Goal: Transaction & Acquisition: Obtain resource

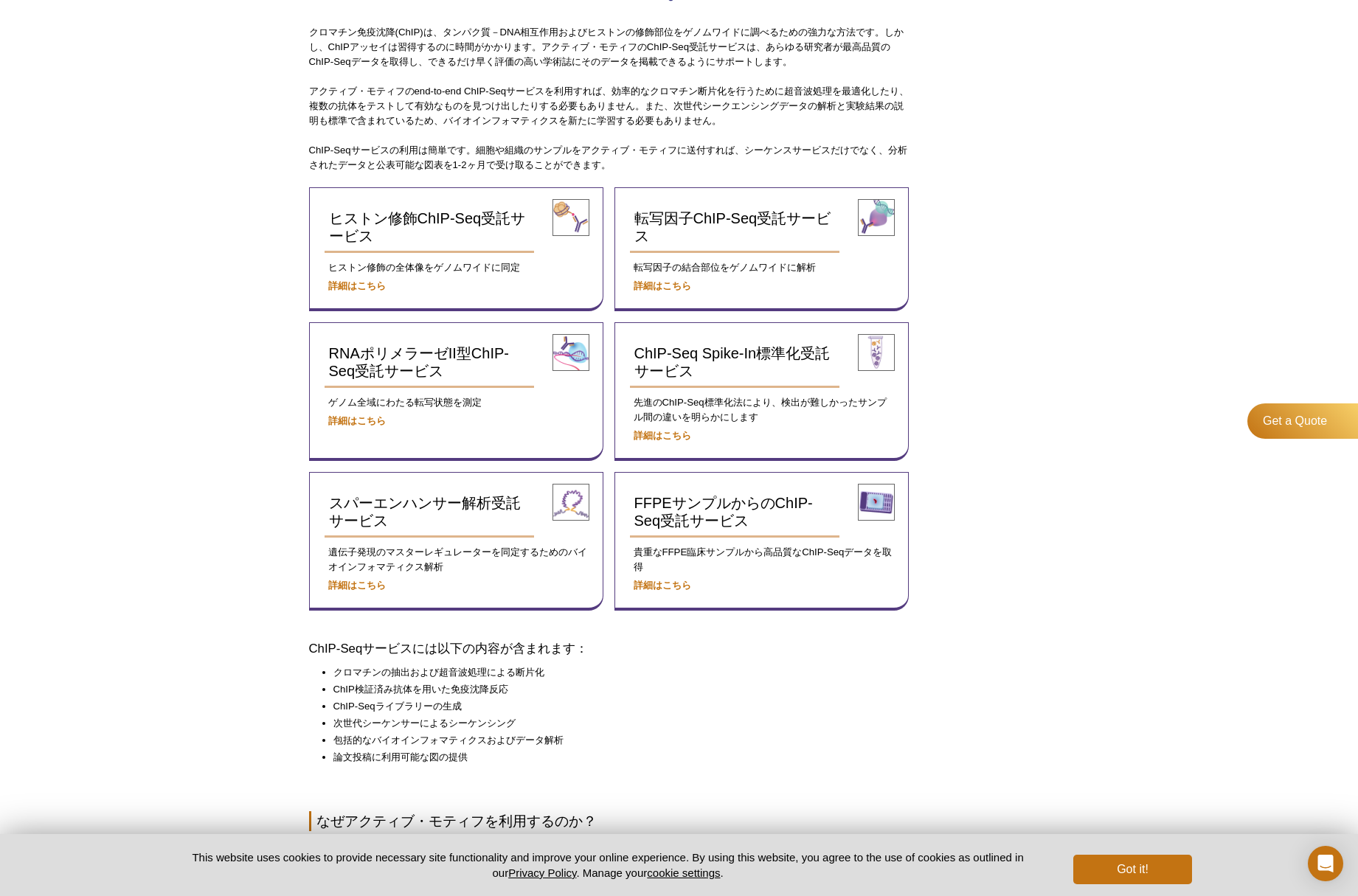
scroll to position [413, 0]
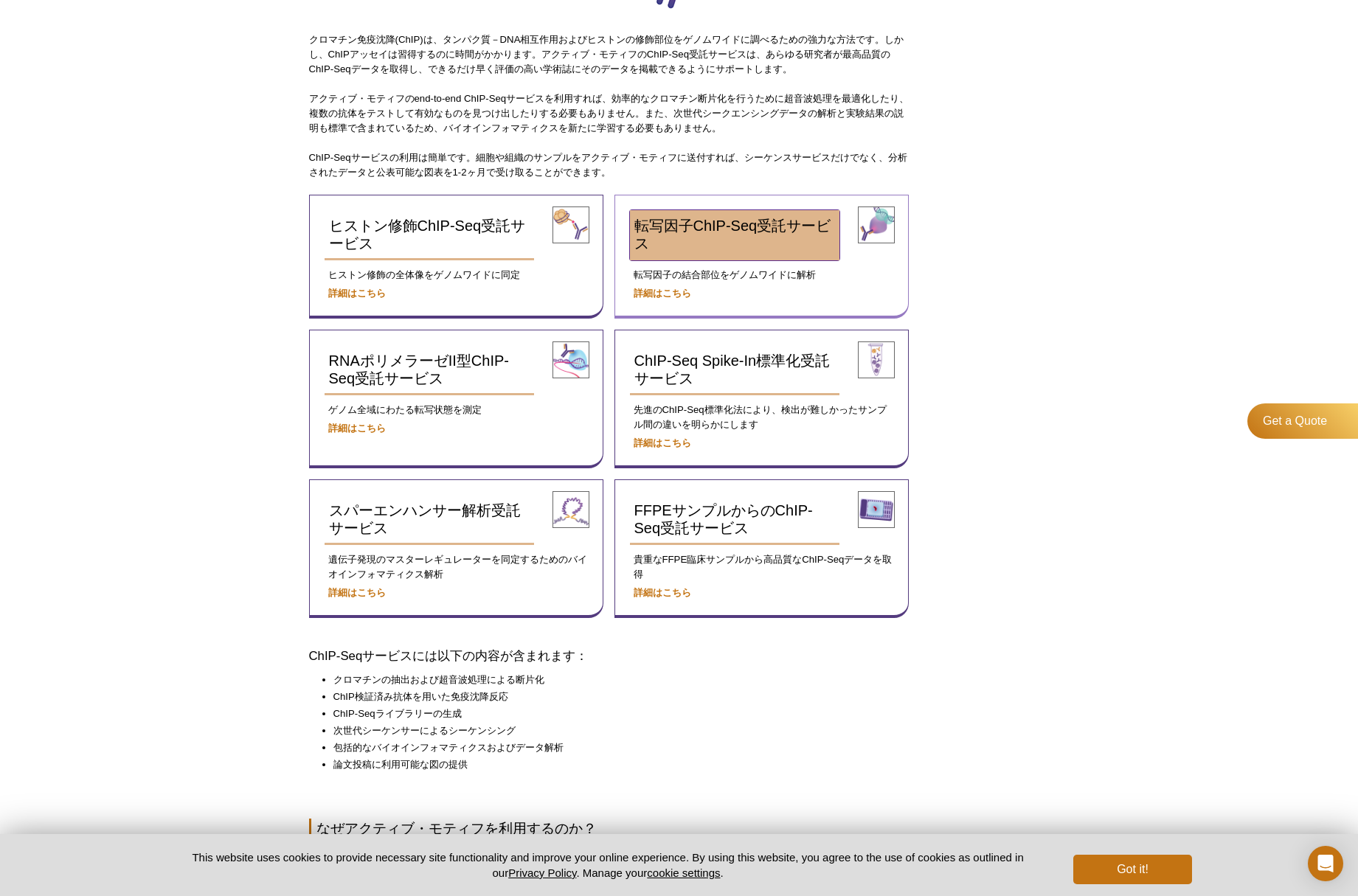
click at [787, 231] on span "転写因子ChIP-Seq受託サービス" at bounding box center [732, 234] width 197 height 34
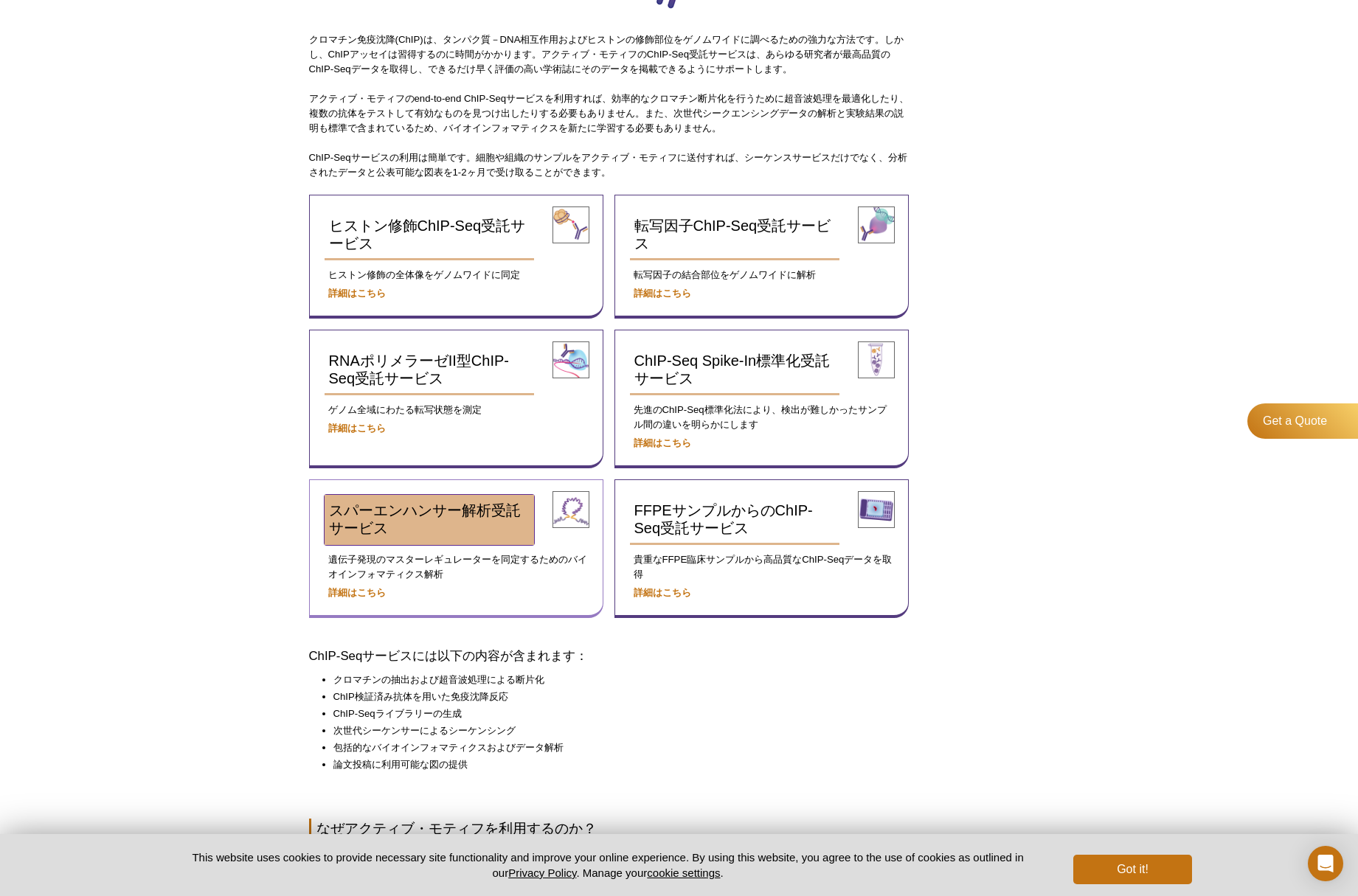
click at [509, 536] on link "スパーエンハンサー解析受託サービス" at bounding box center [430, 519] width 210 height 50
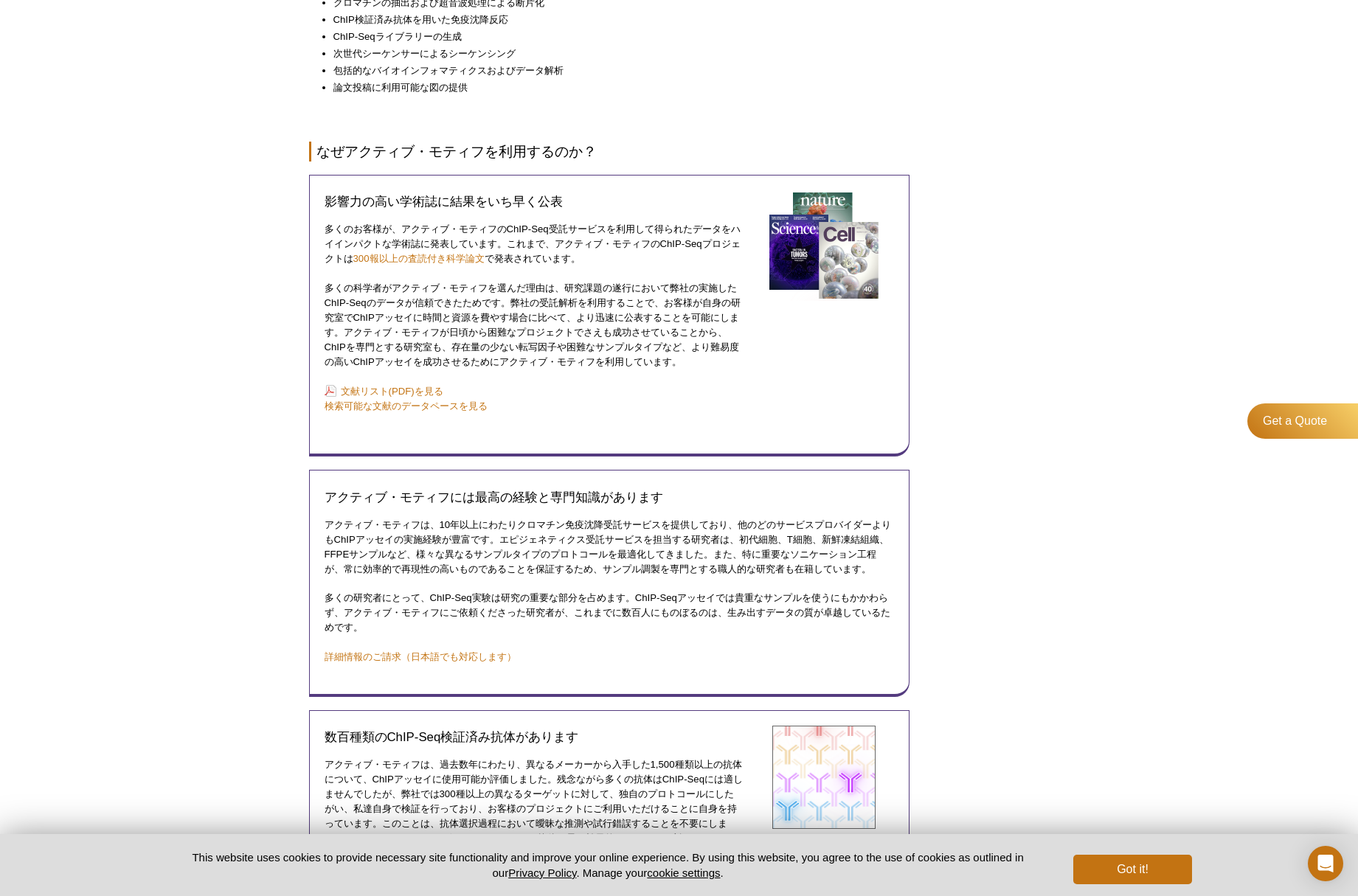
scroll to position [1091, 0]
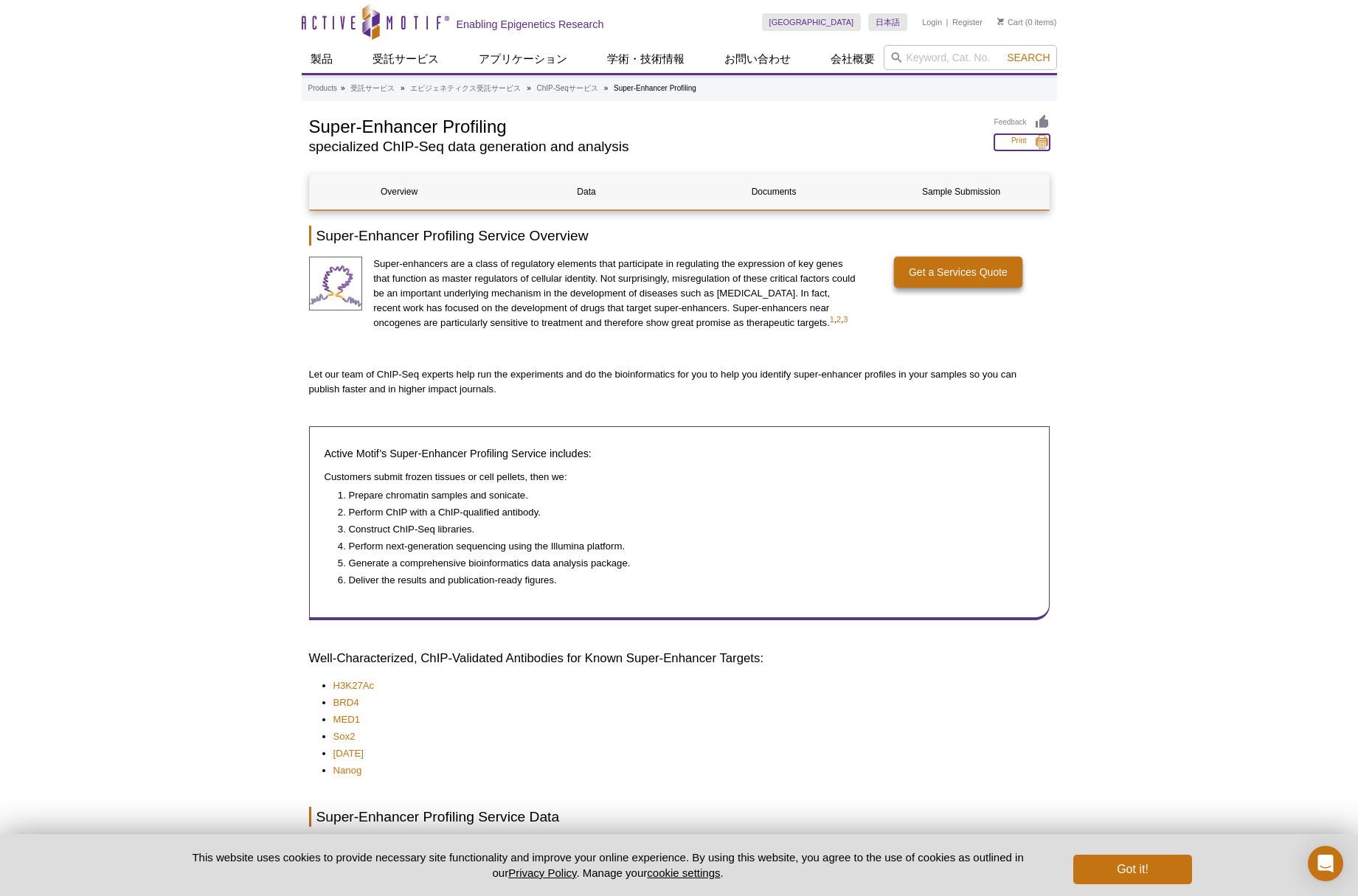
click at [1039, 142] on link "Print" at bounding box center [1022, 142] width 55 height 16
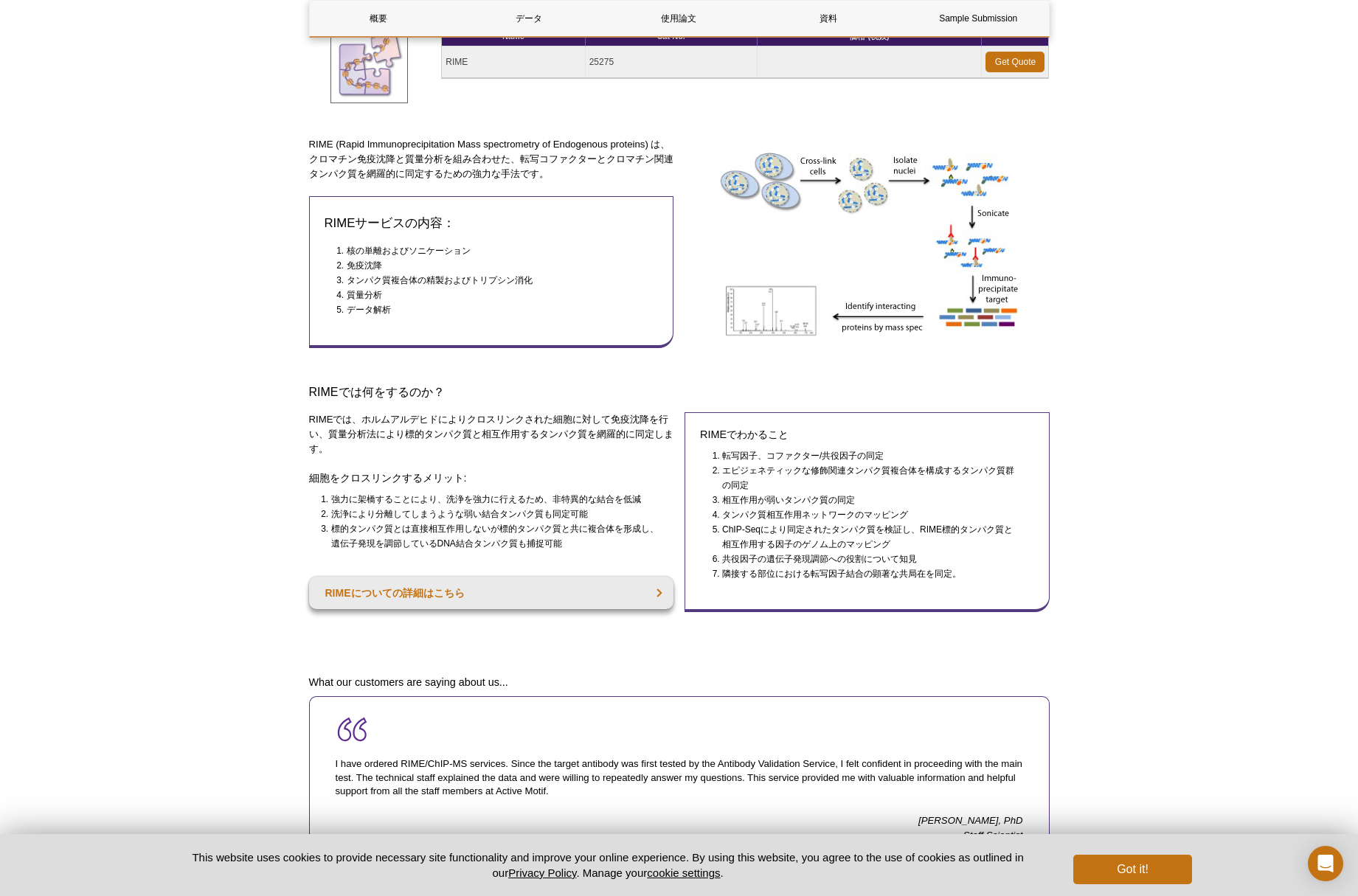
scroll to position [230, 0]
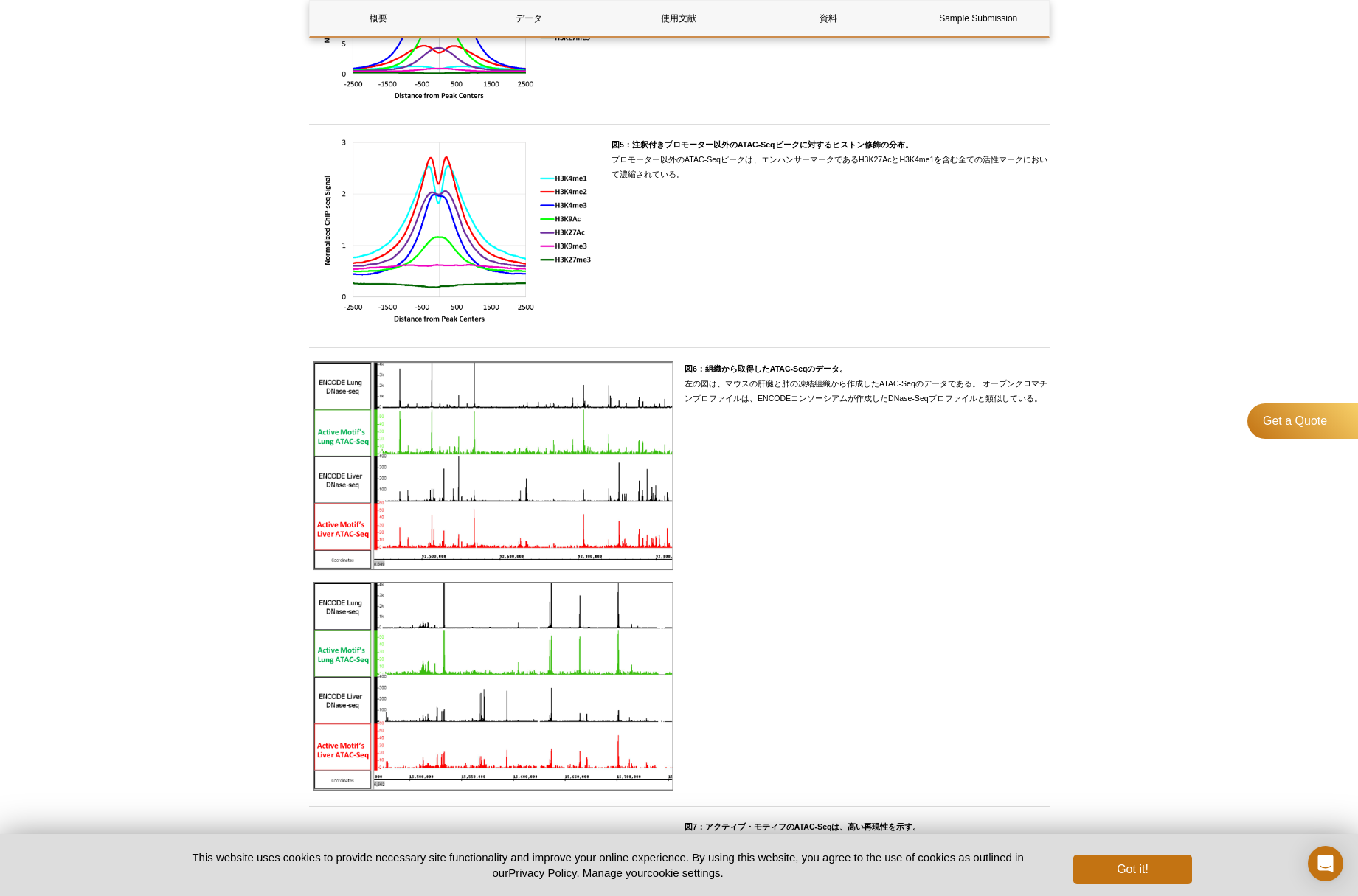
scroll to position [2321, 0]
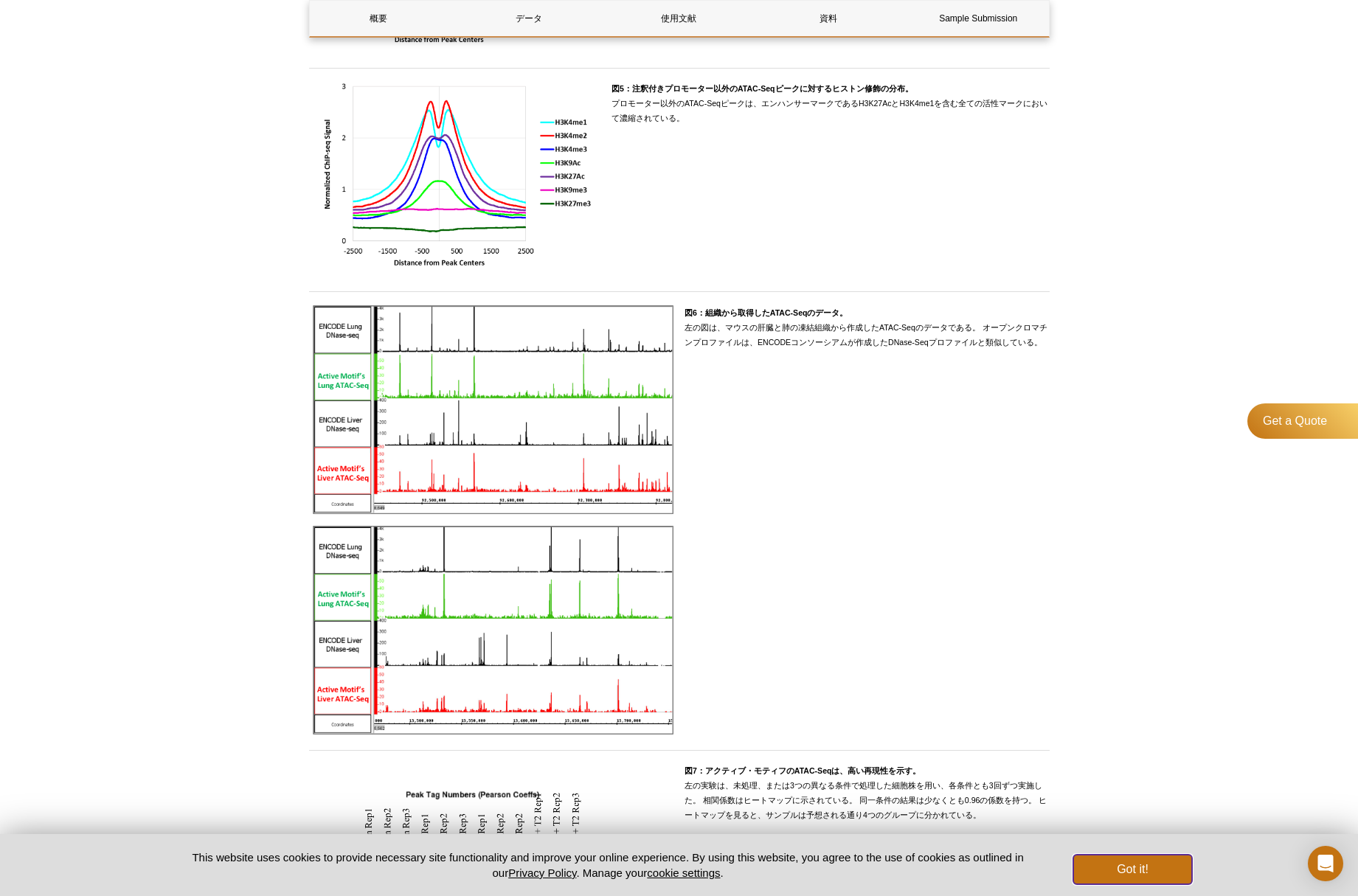
click at [1109, 873] on button "Got it!" at bounding box center [1132, 870] width 118 height 30
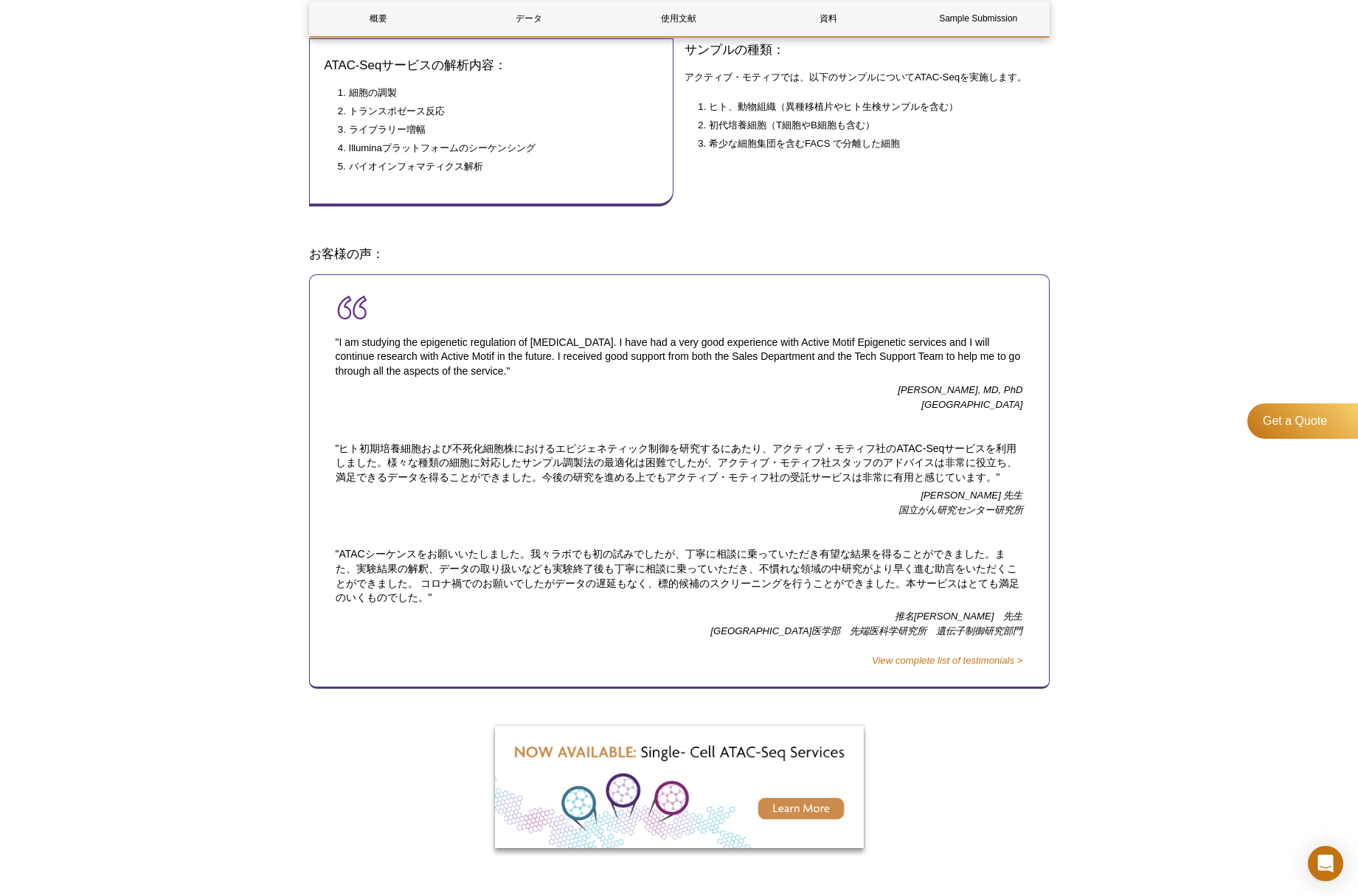
scroll to position [680, 0]
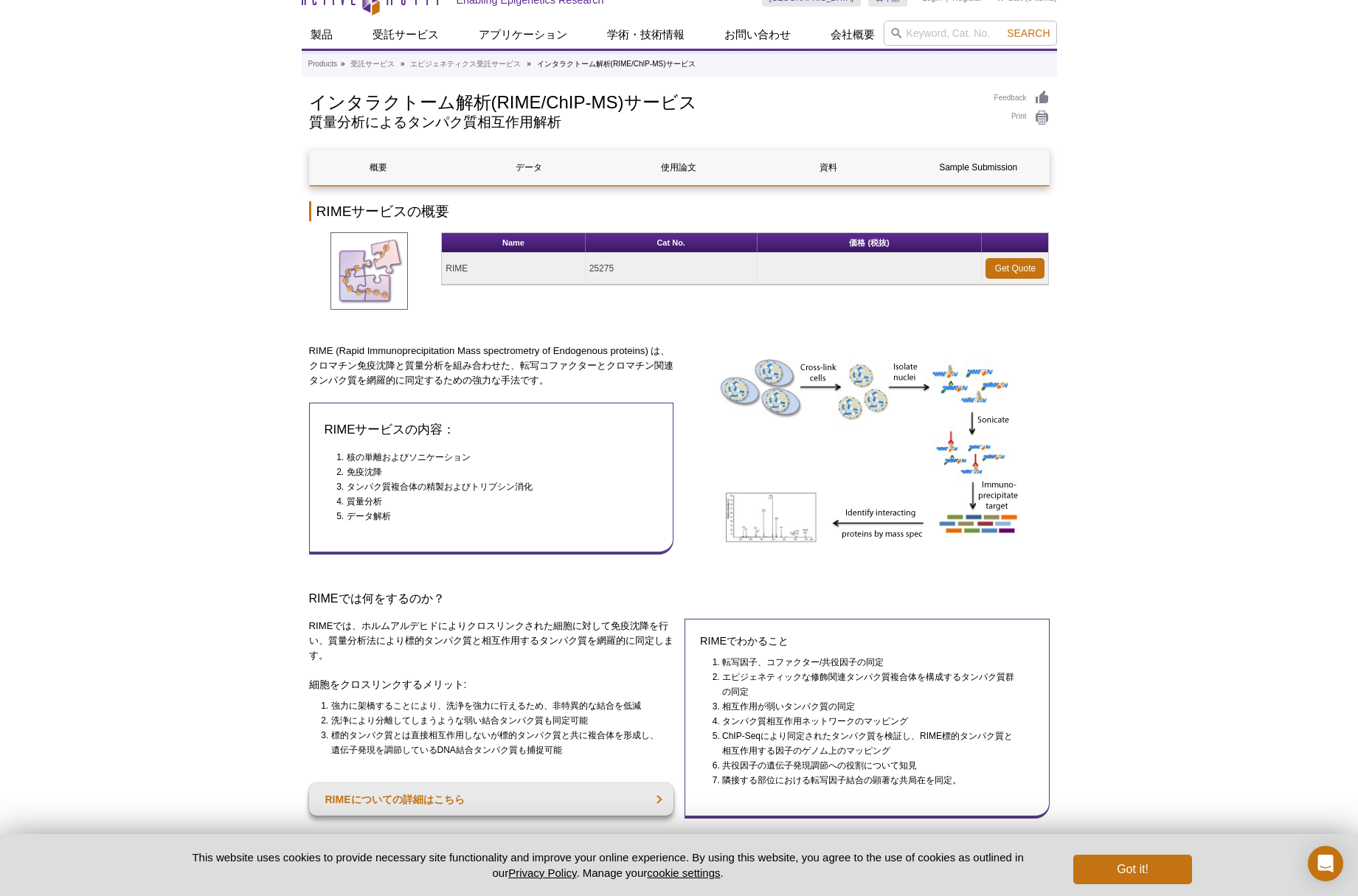
scroll to position [27, 0]
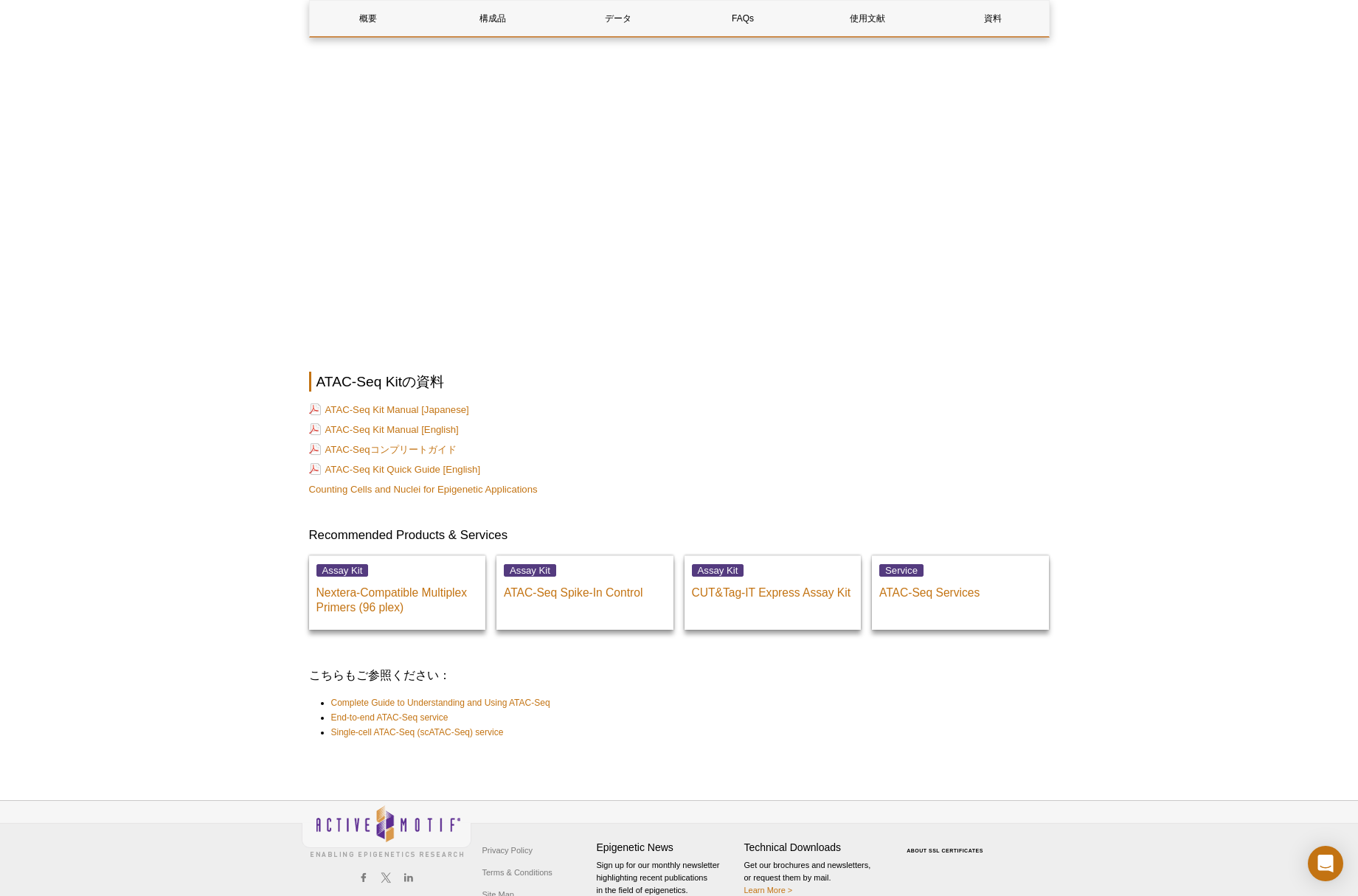
scroll to position [3690, 0]
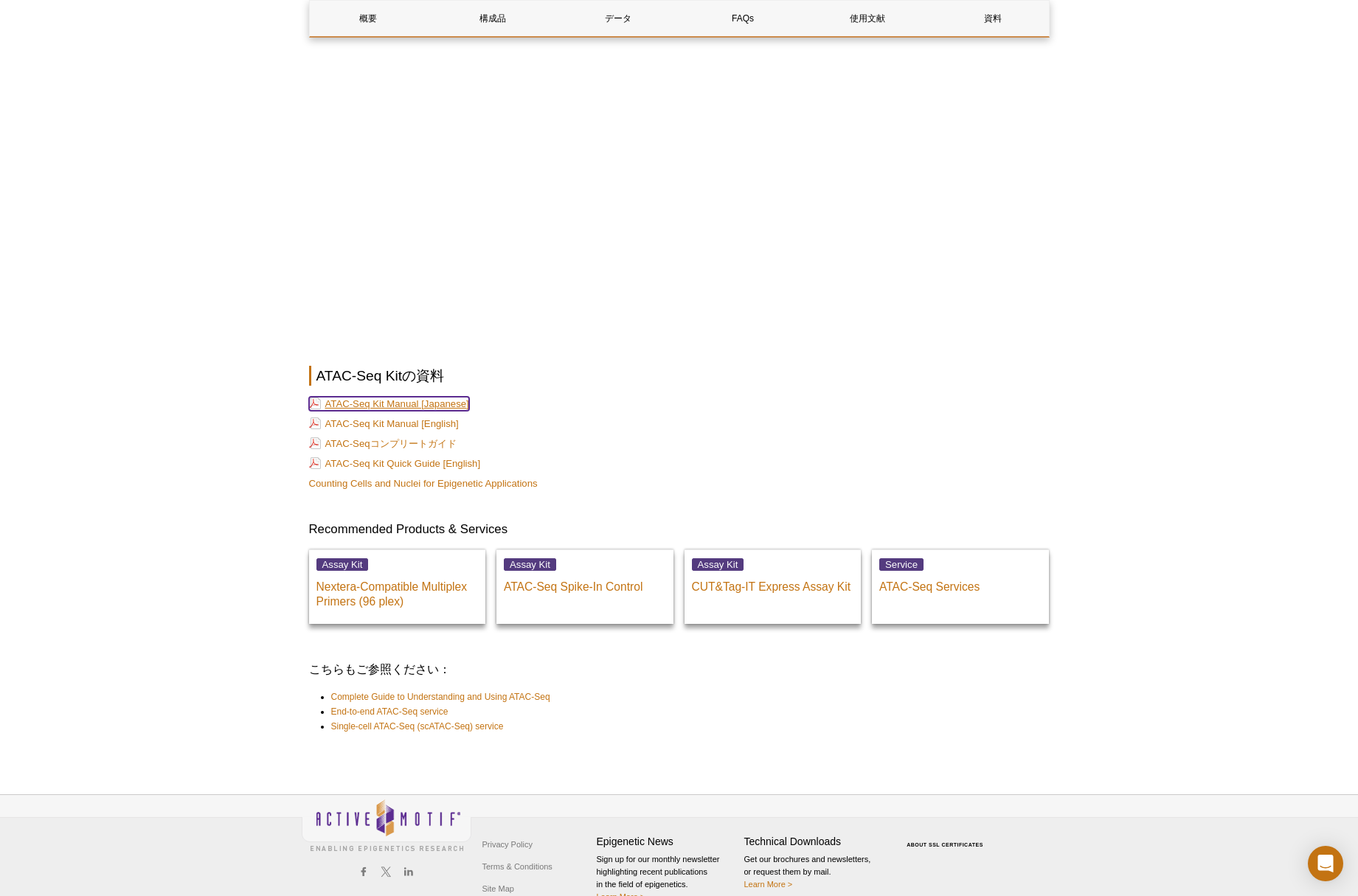
click at [441, 397] on link "ATAC-Seq Kit Manual [Japanese]" at bounding box center [389, 403] width 160 height 14
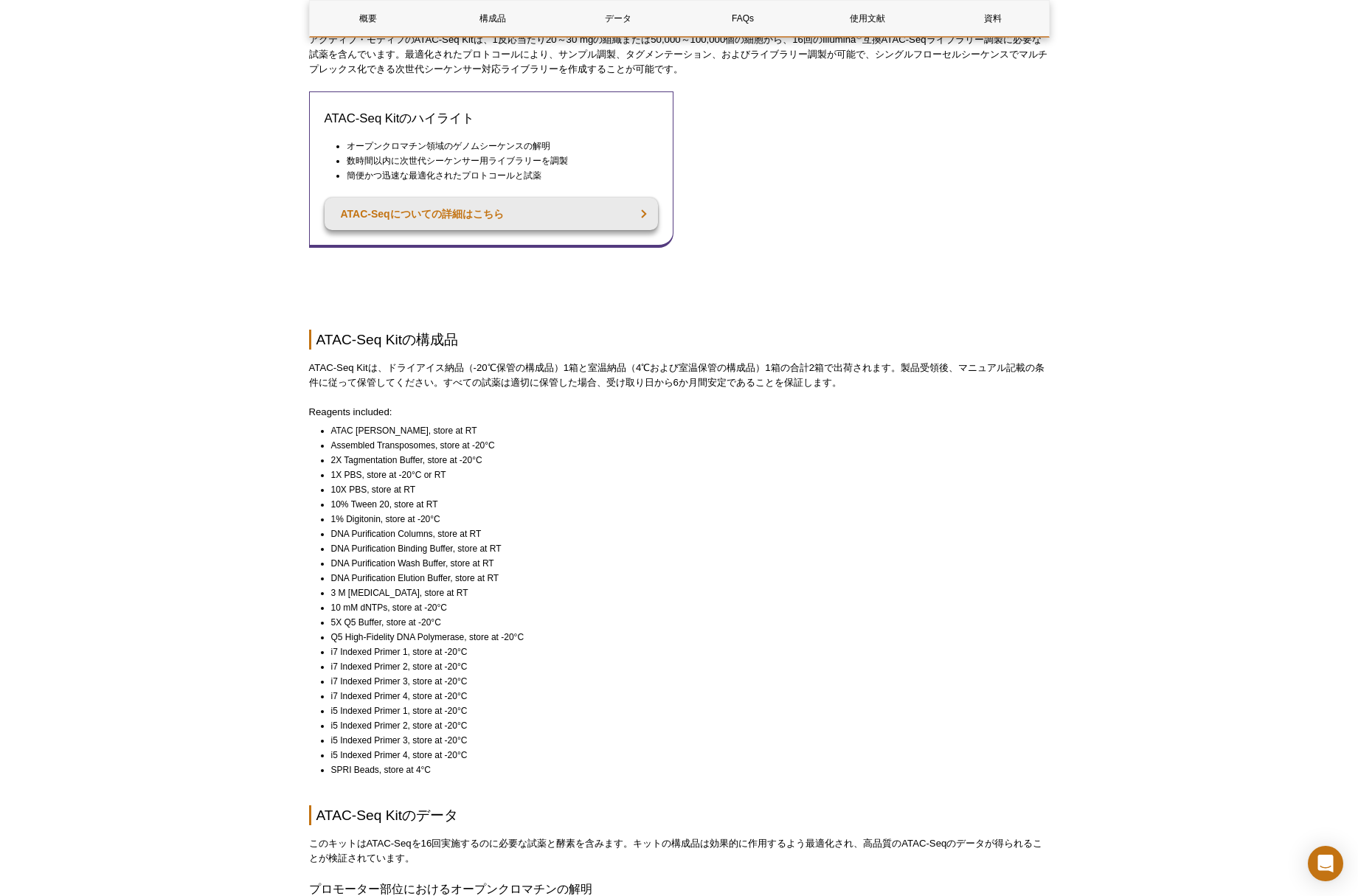
scroll to position [670, 0]
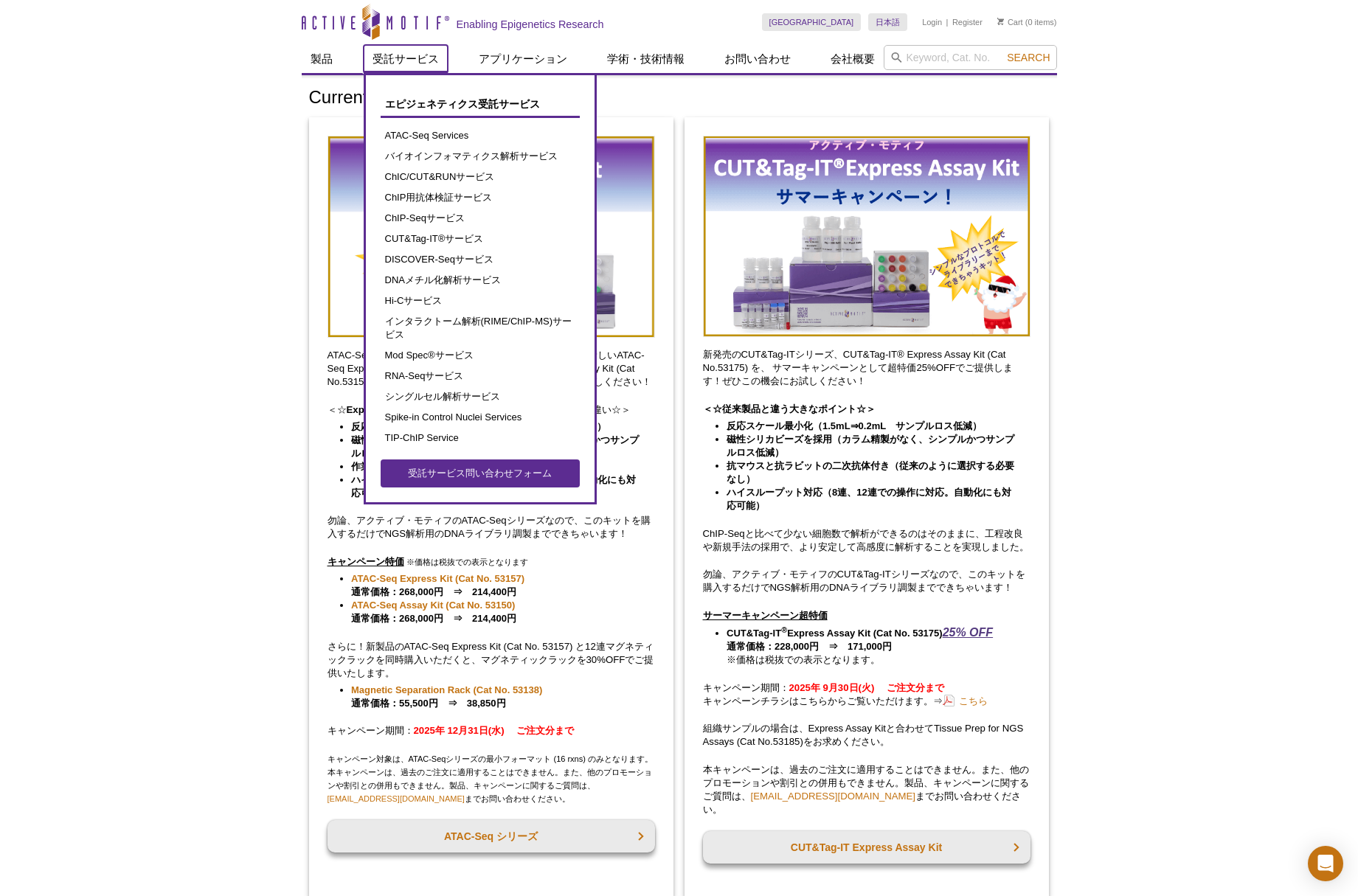
click at [422, 58] on link "受託サービス" at bounding box center [406, 59] width 84 height 28
click at [482, 191] on link "ChIP用抗体検証サービス" at bounding box center [480, 198] width 199 height 21
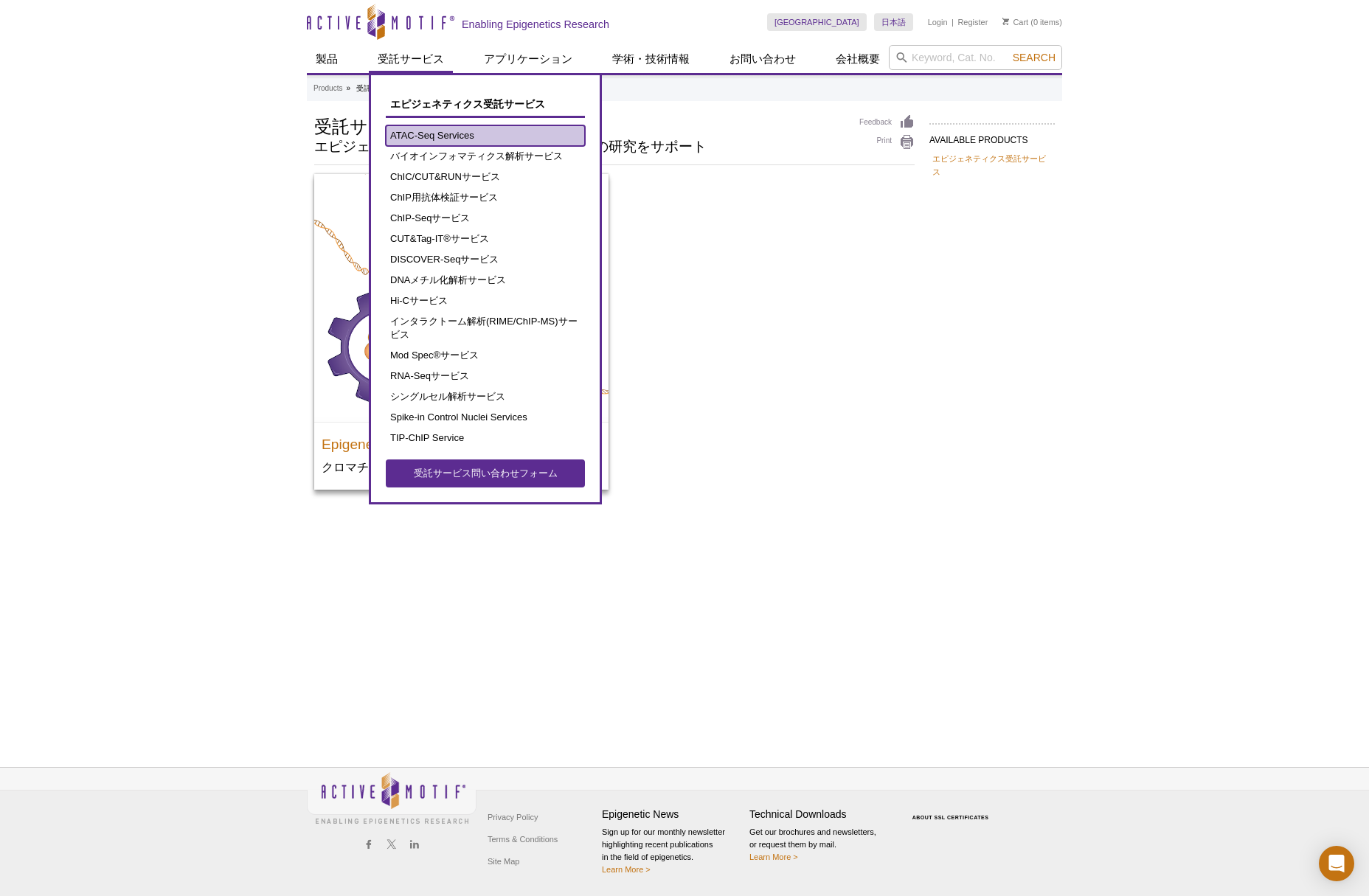
click at [427, 135] on link "ATAC-Seq Services" at bounding box center [485, 136] width 199 height 21
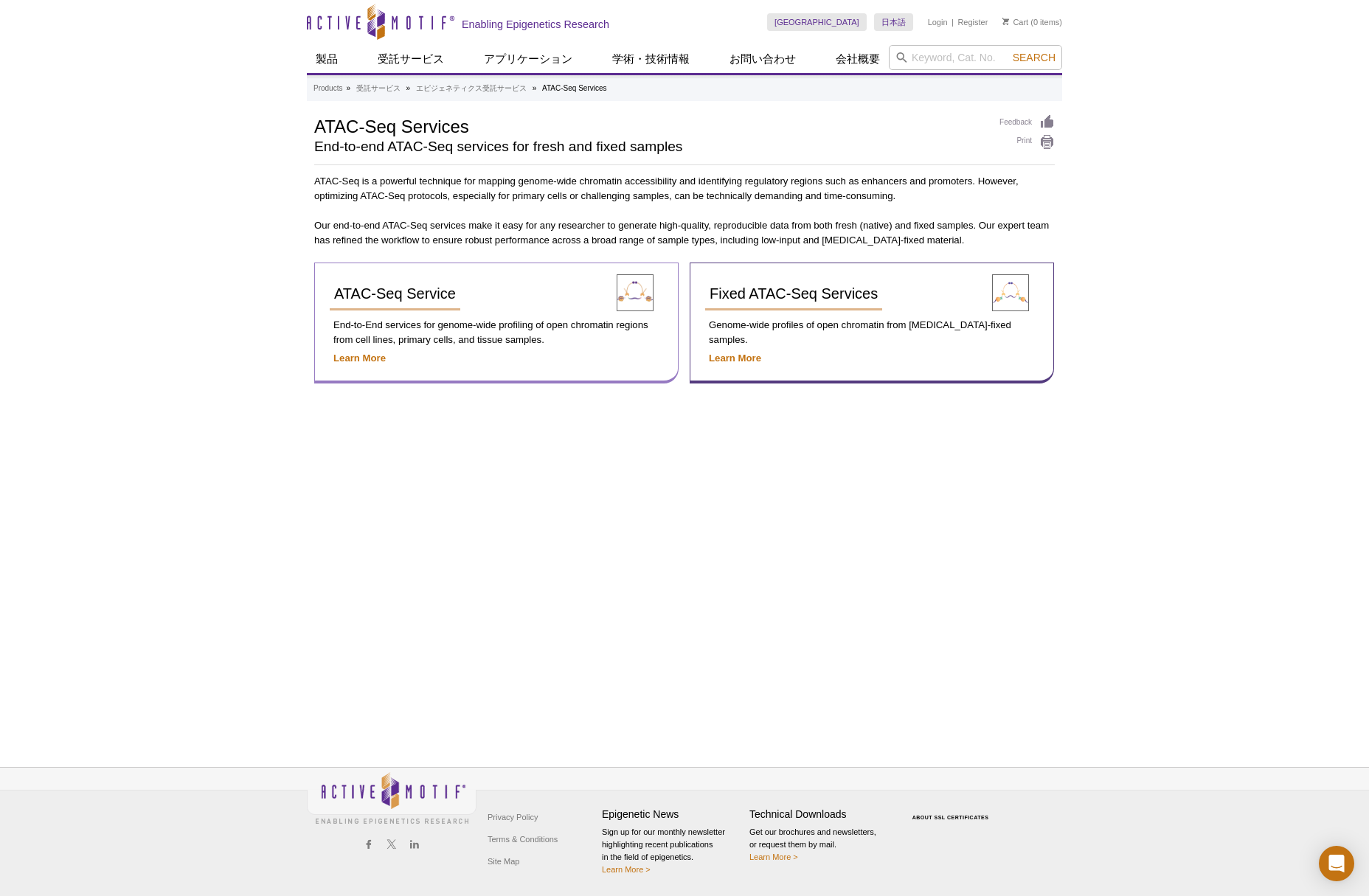
click at [639, 291] on img at bounding box center [635, 293] width 37 height 37
click at [374, 358] on strong "Learn More" at bounding box center [359, 358] width 52 height 11
click at [373, 358] on strong "Learn More" at bounding box center [359, 358] width 52 height 11
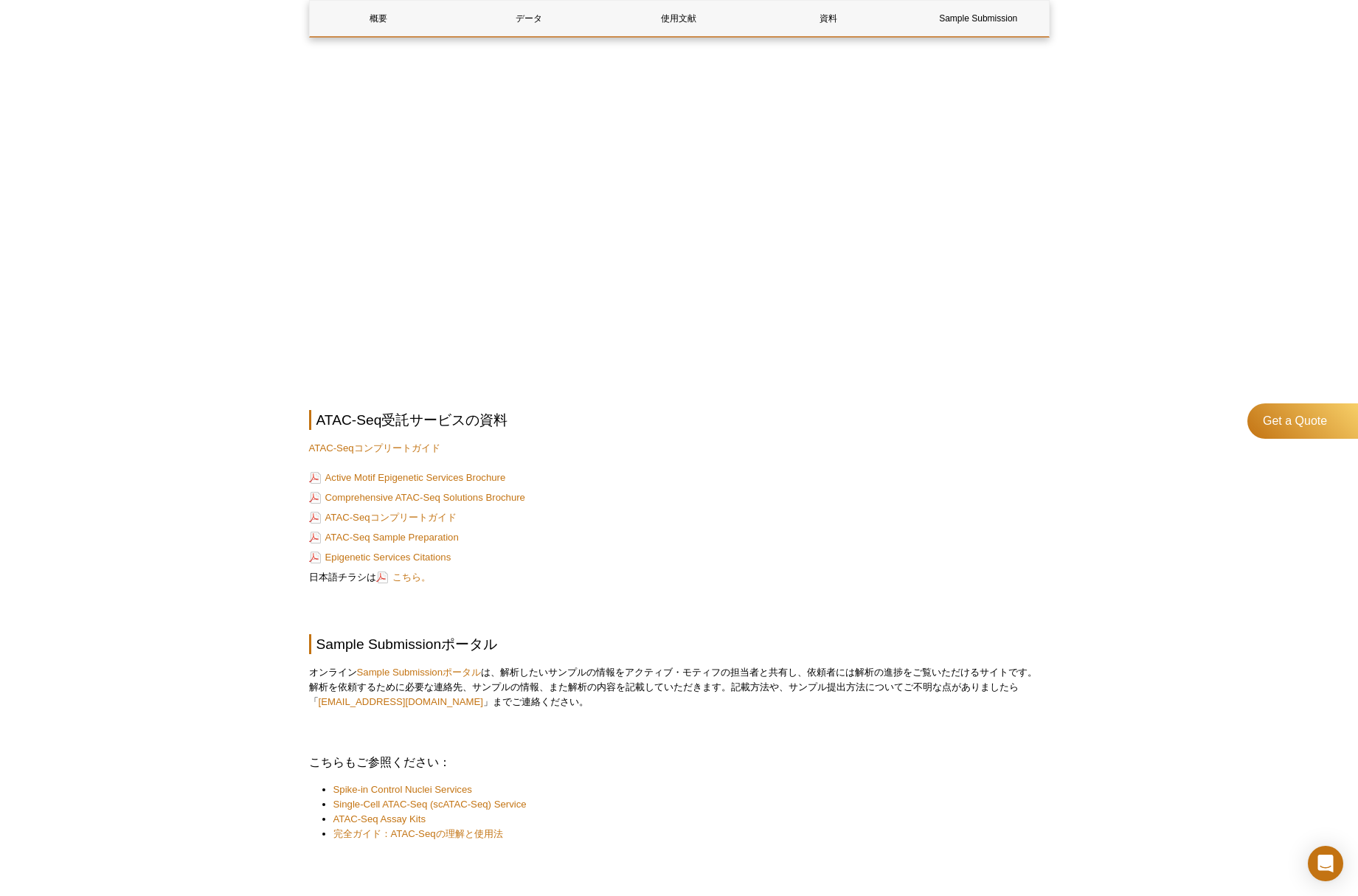
scroll to position [4658, 0]
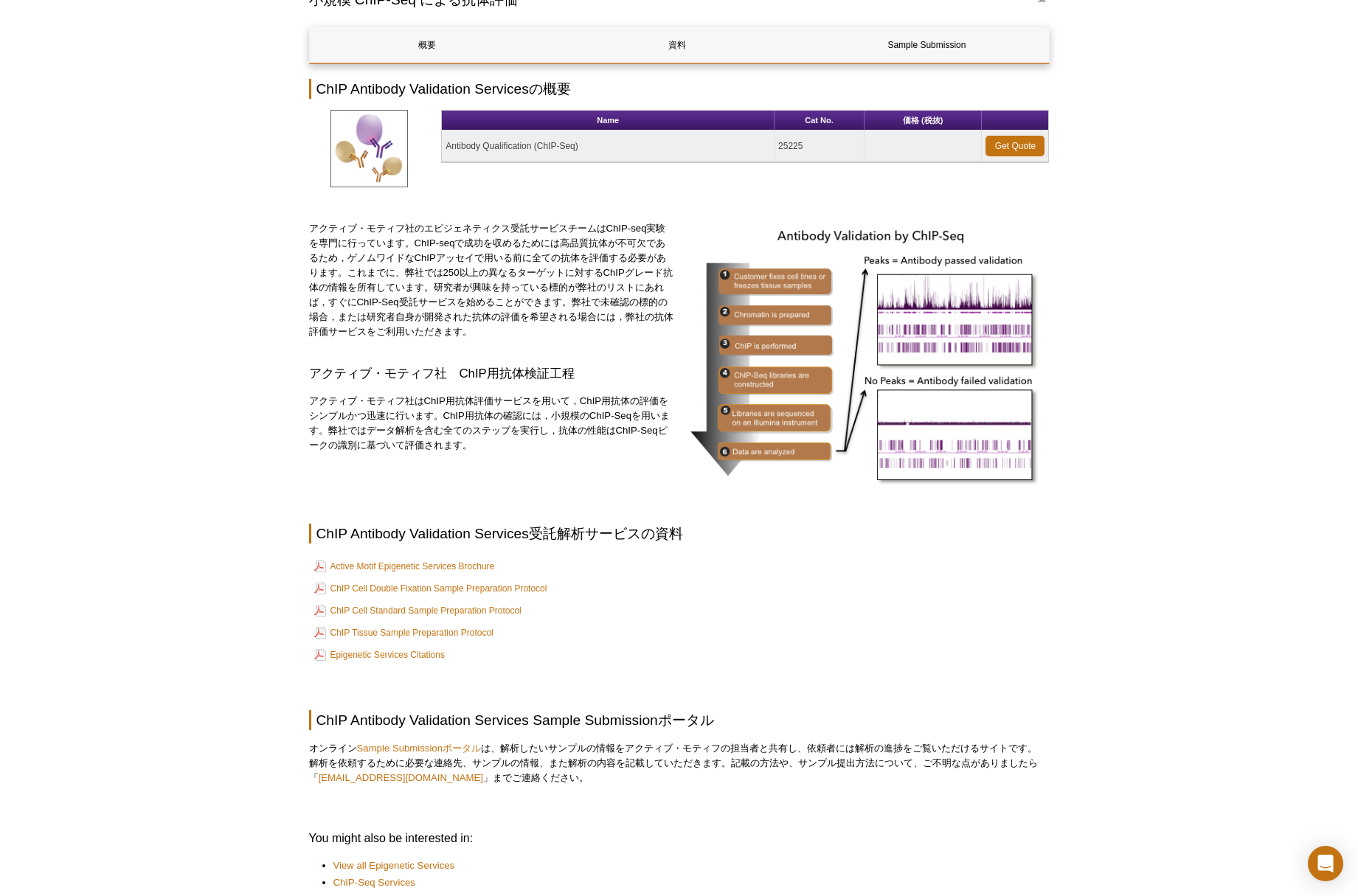
scroll to position [126, 0]
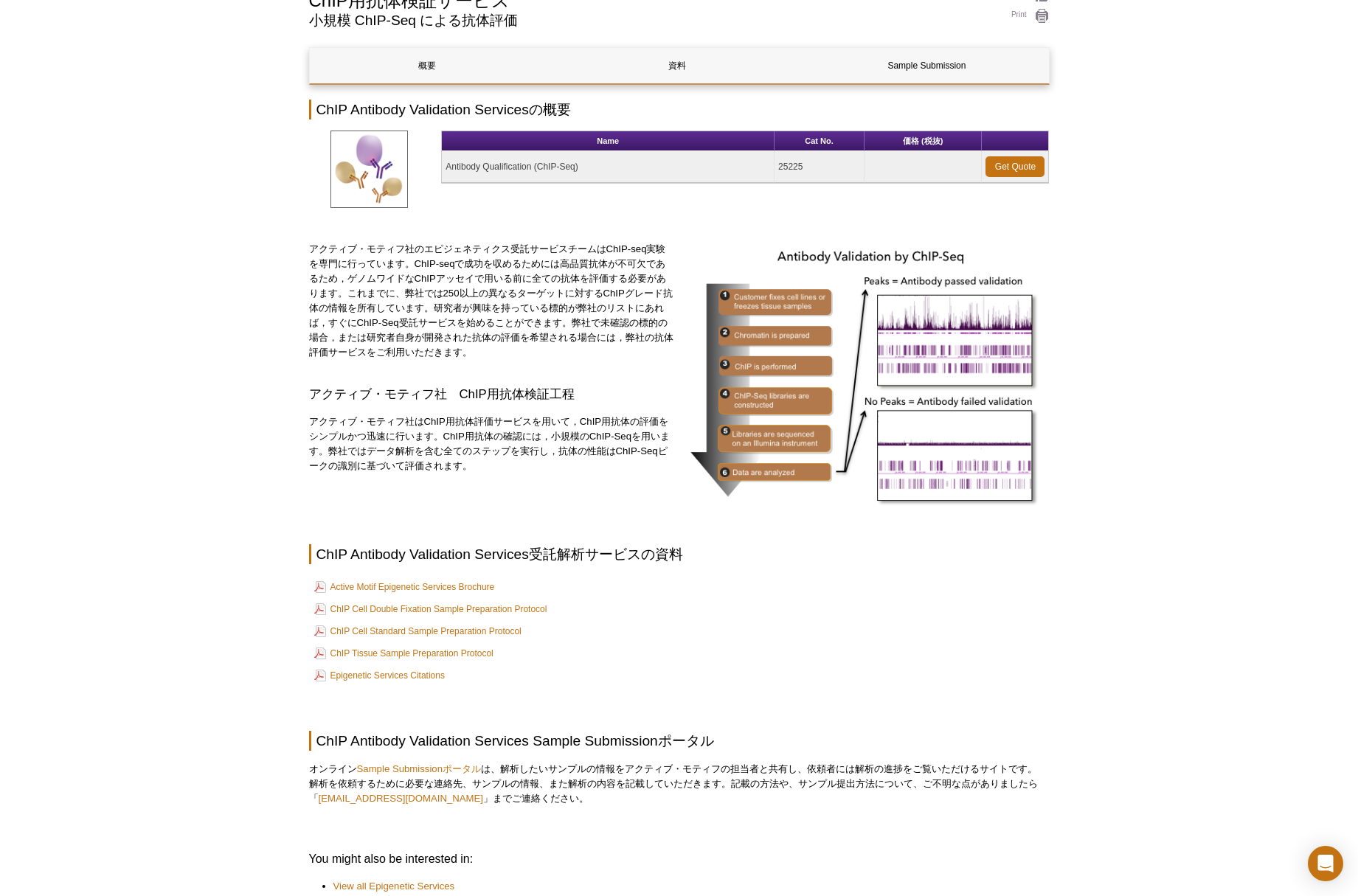
click at [1047, 171] on td "Get Quote" at bounding box center [1015, 167] width 67 height 32
click at [1034, 170] on link "Get Quote" at bounding box center [1014, 167] width 59 height 21
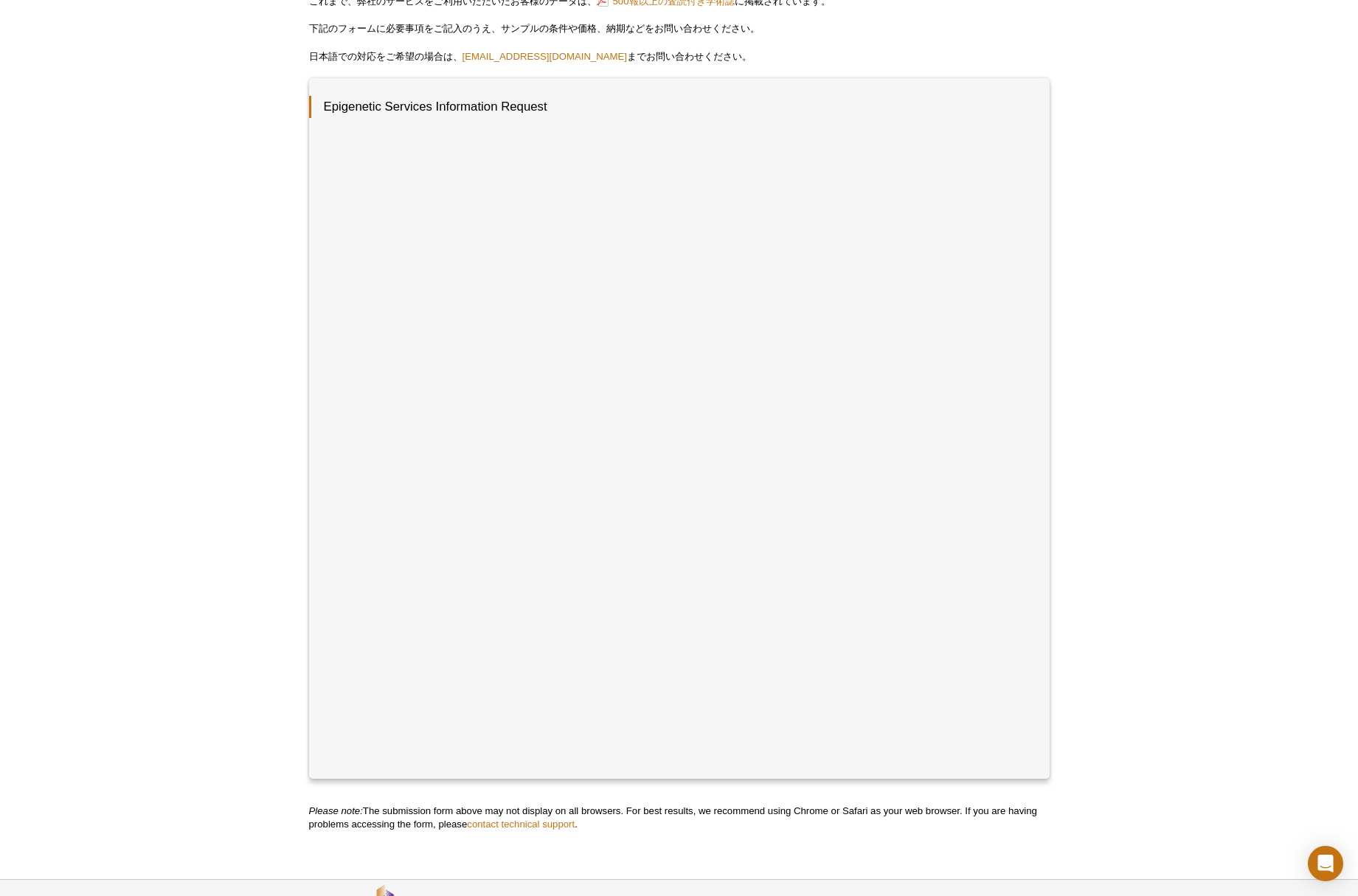
scroll to position [185, 0]
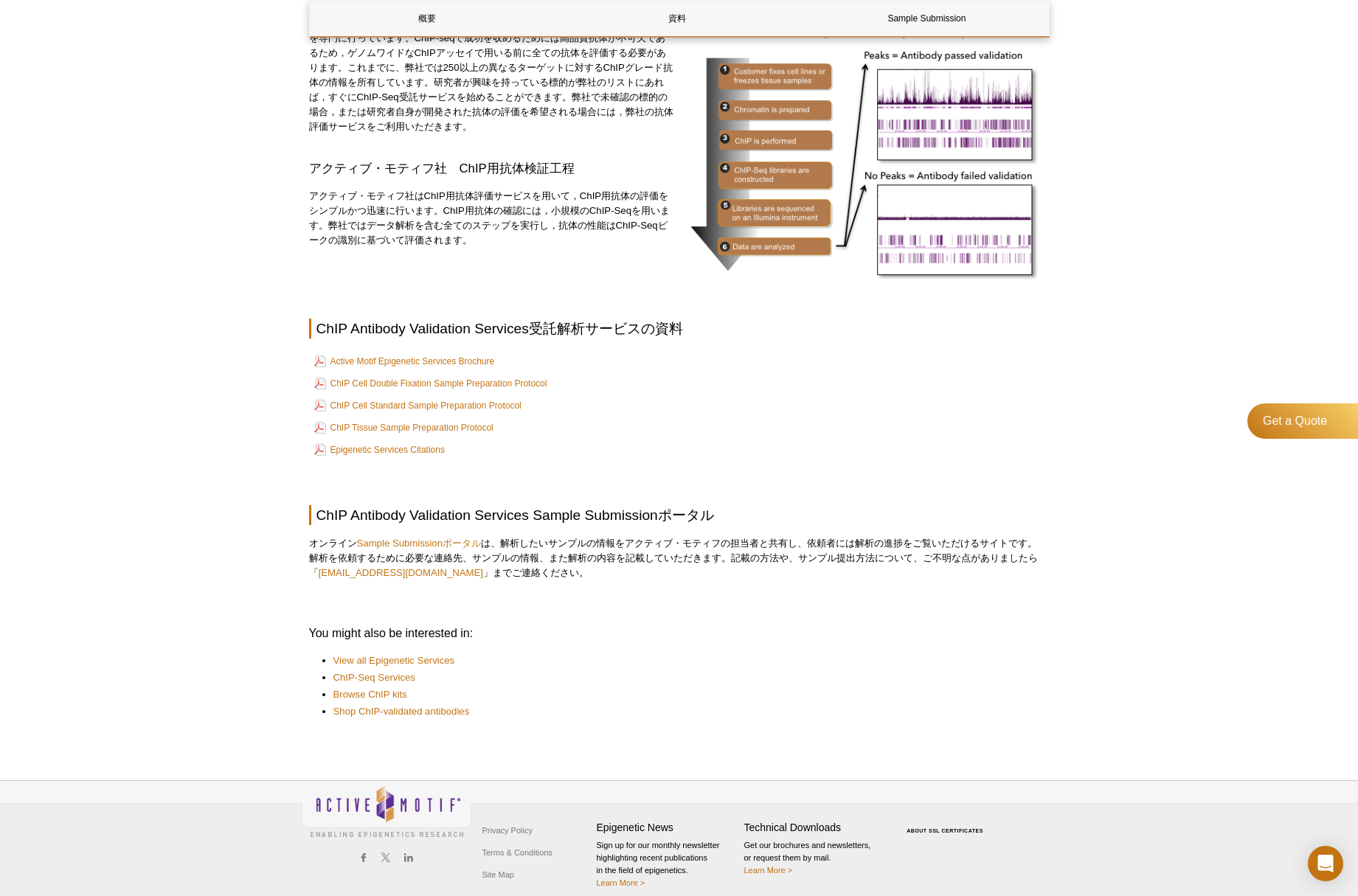
scroll to position [365, 0]
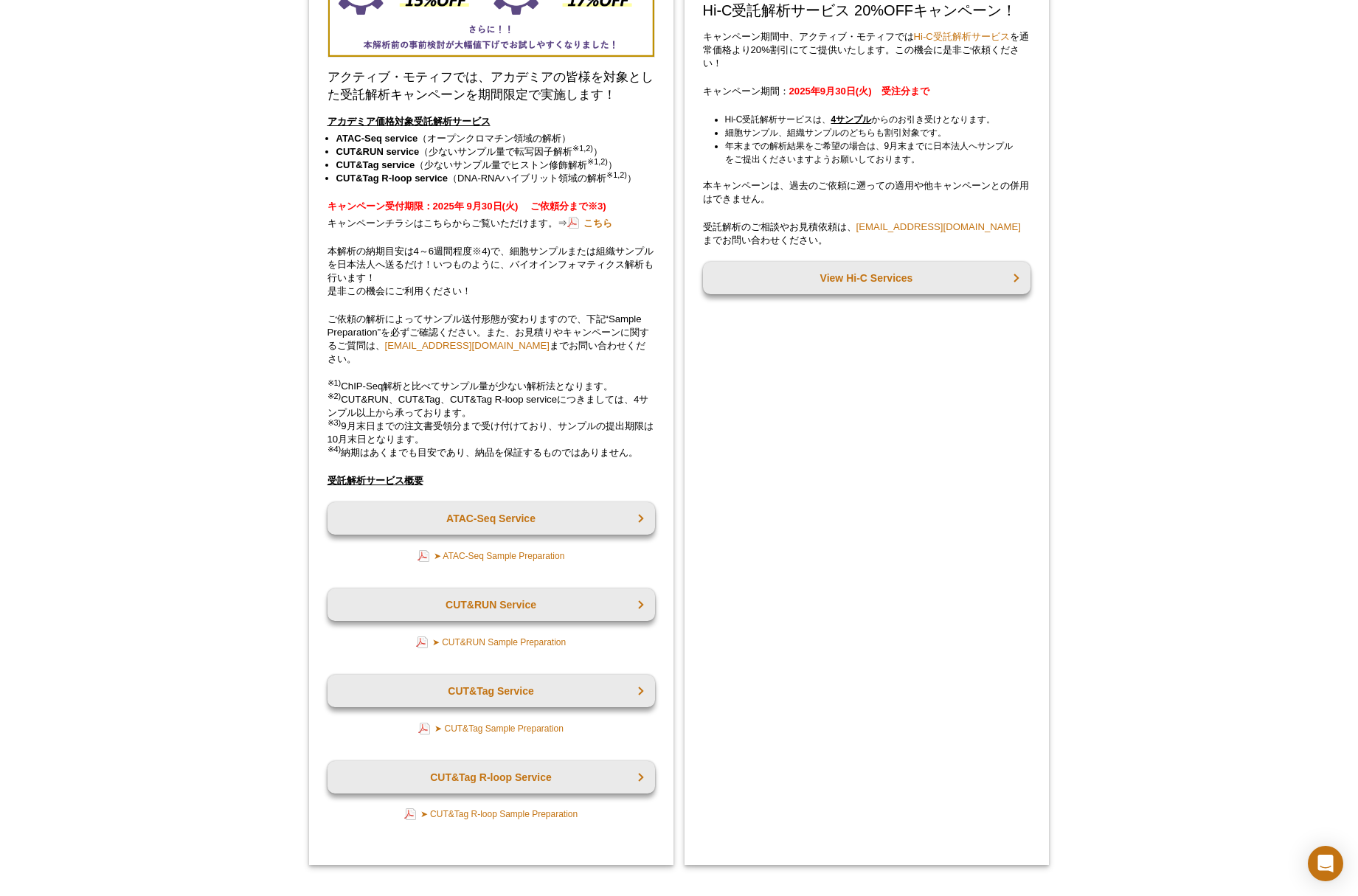
scroll to position [2503, 0]
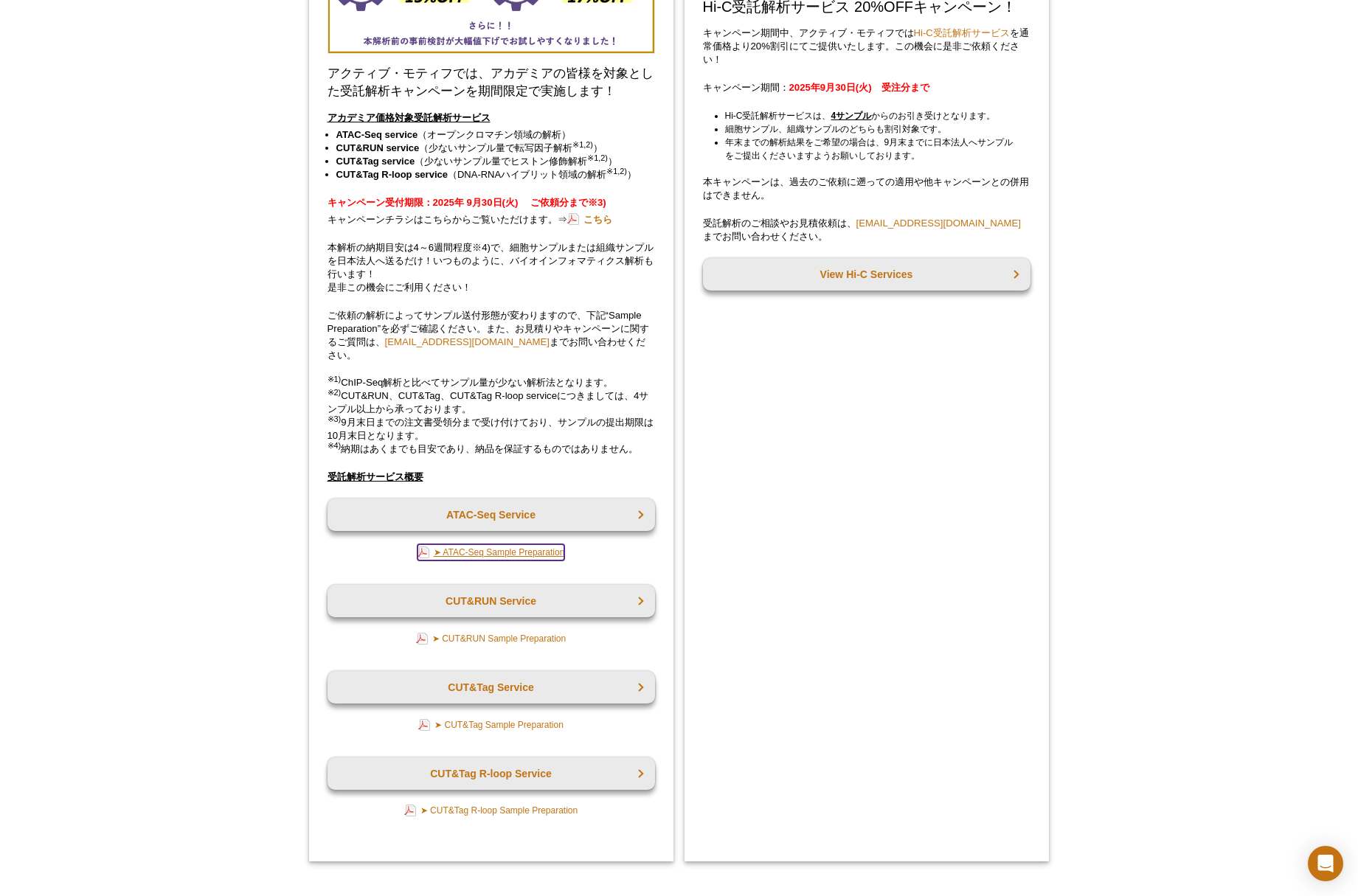
click at [524, 544] on link "➤ ATAC-Seq Sample Preparation" at bounding box center [491, 552] width 148 height 16
click at [612, 223] on link "こちら" at bounding box center [589, 219] width 45 height 14
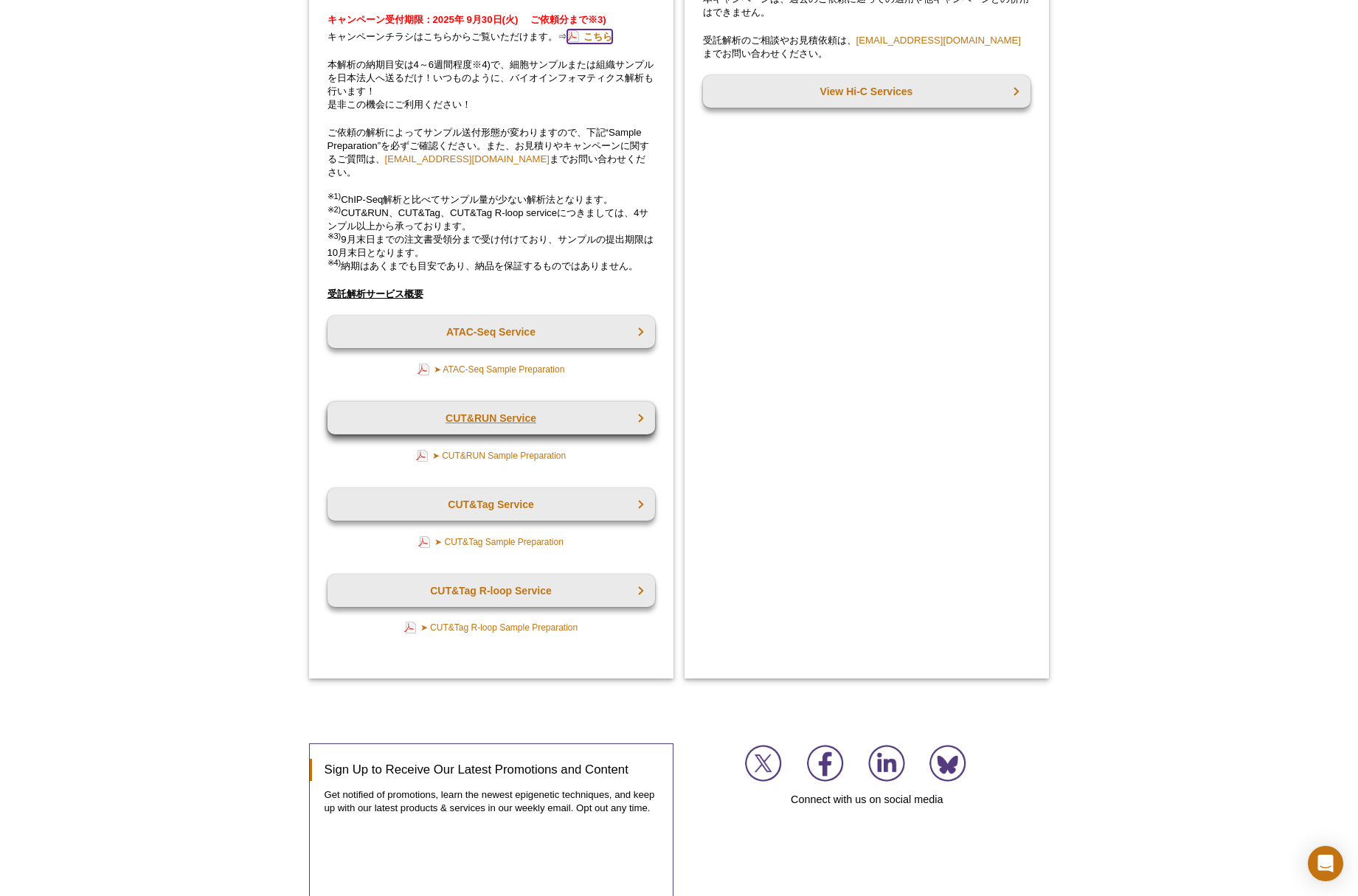
scroll to position [2934, 0]
